Goal: Information Seeking & Learning: Learn about a topic

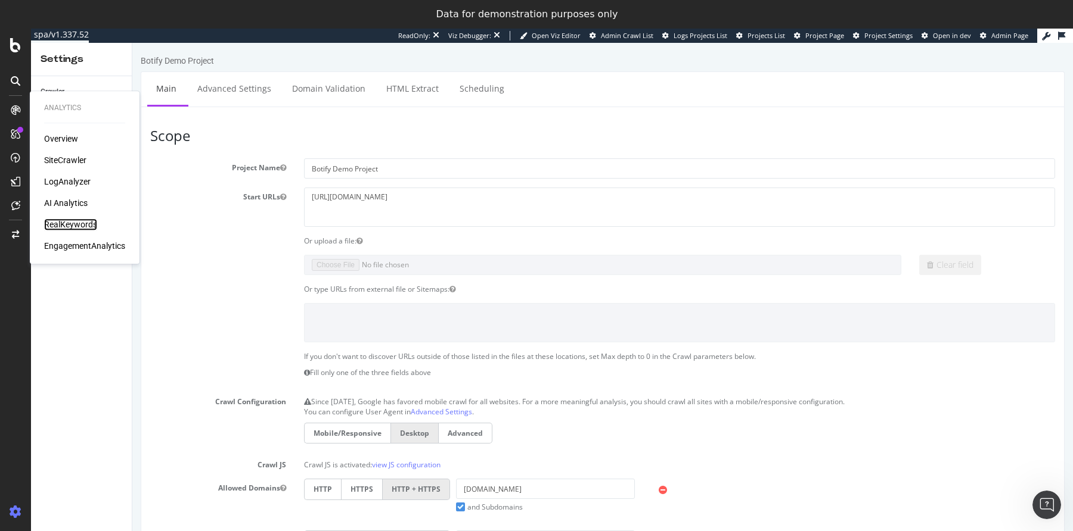
click at [66, 220] on div "RealKeywords" at bounding box center [70, 225] width 53 height 12
